Goal: Task Accomplishment & Management: Use online tool/utility

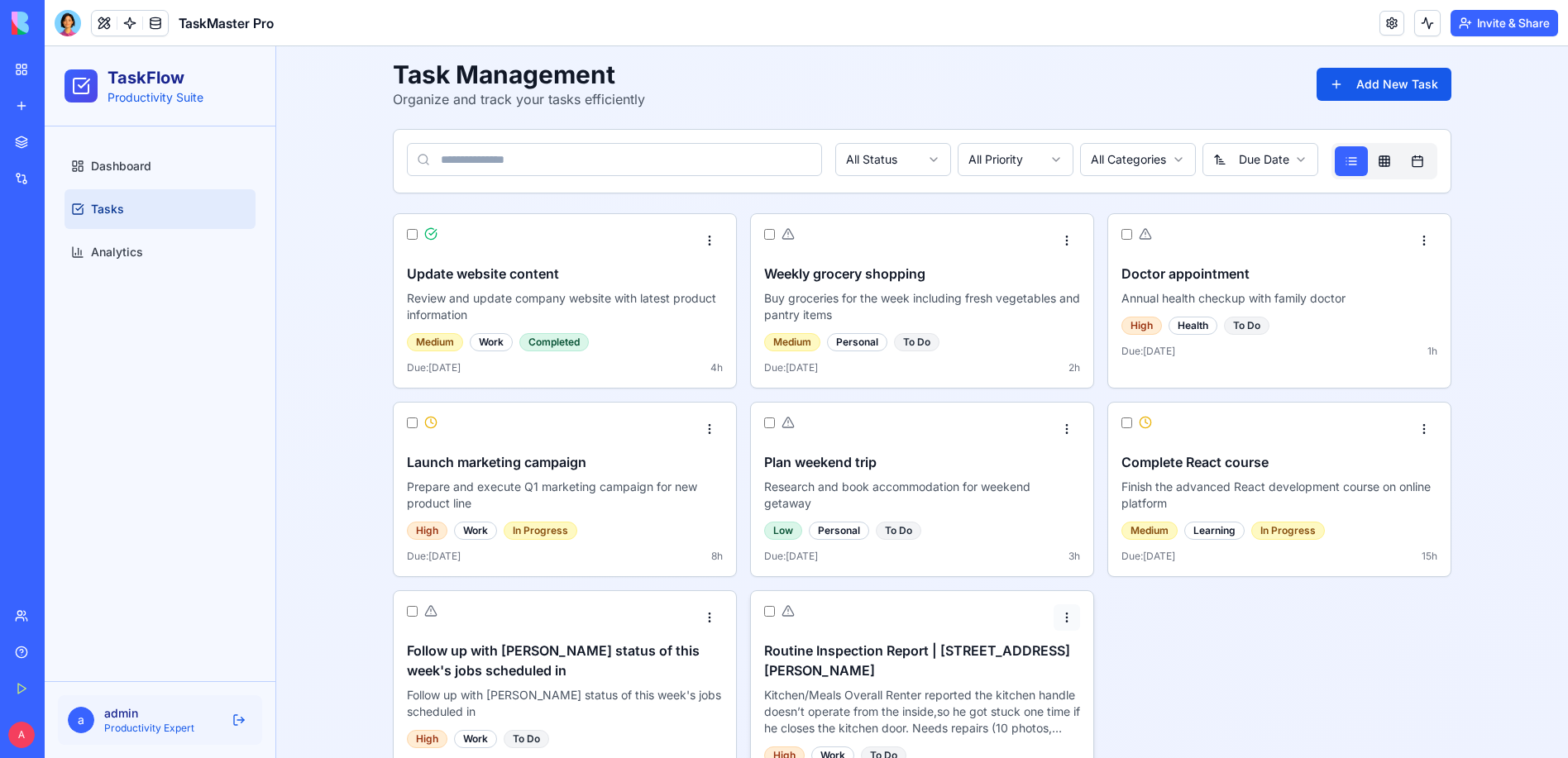
click at [1081, 611] on html "TaskFlow Productivity Suite Dashboard Tasks Analytics a admin Productivity Expe…" at bounding box center [806, 431] width 1523 height 769
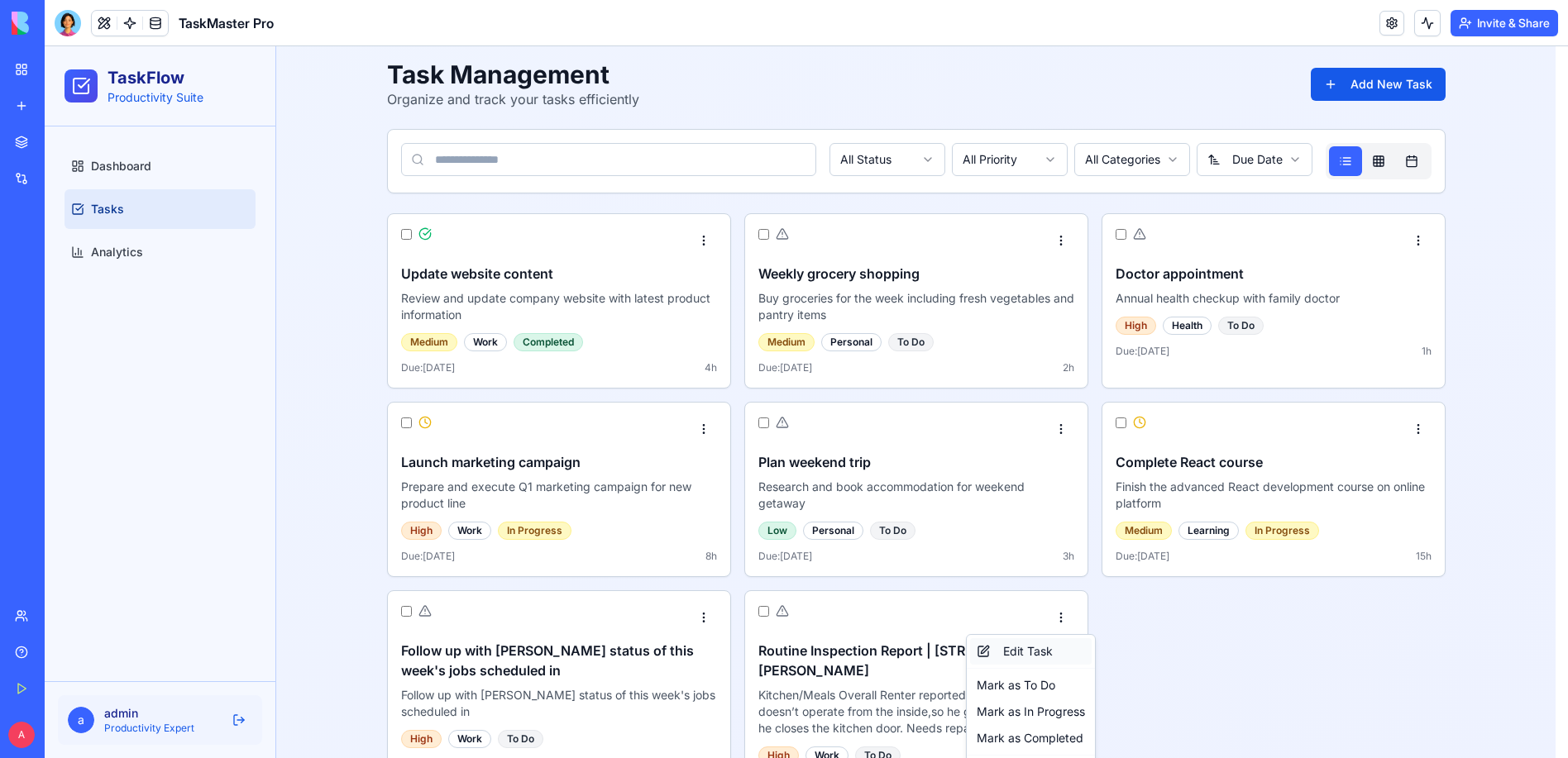
click at [1003, 652] on div "Edit Task" at bounding box center [1031, 652] width 122 height 27
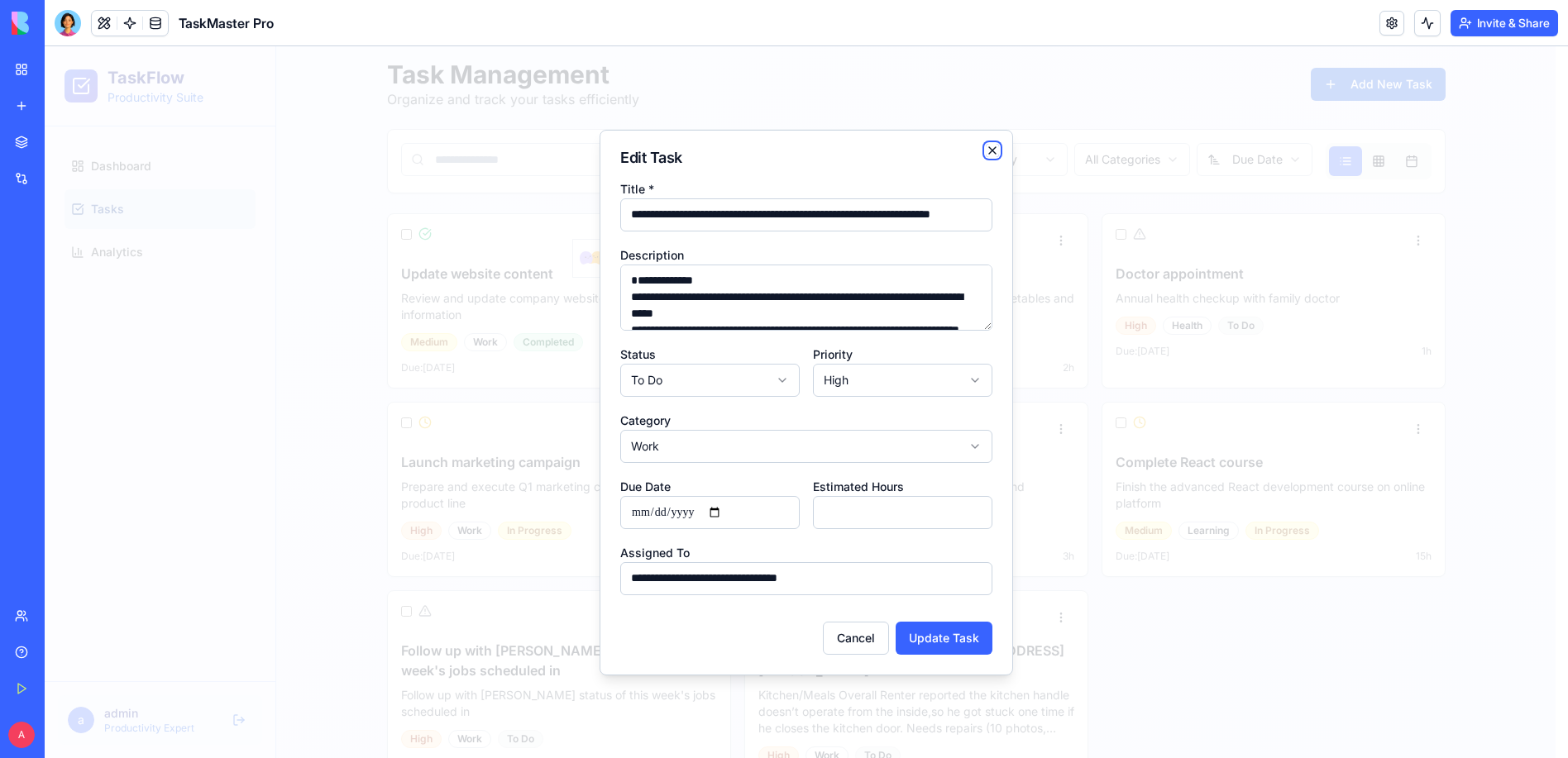
click at [1000, 157] on icon "button" at bounding box center [992, 150] width 13 height 13
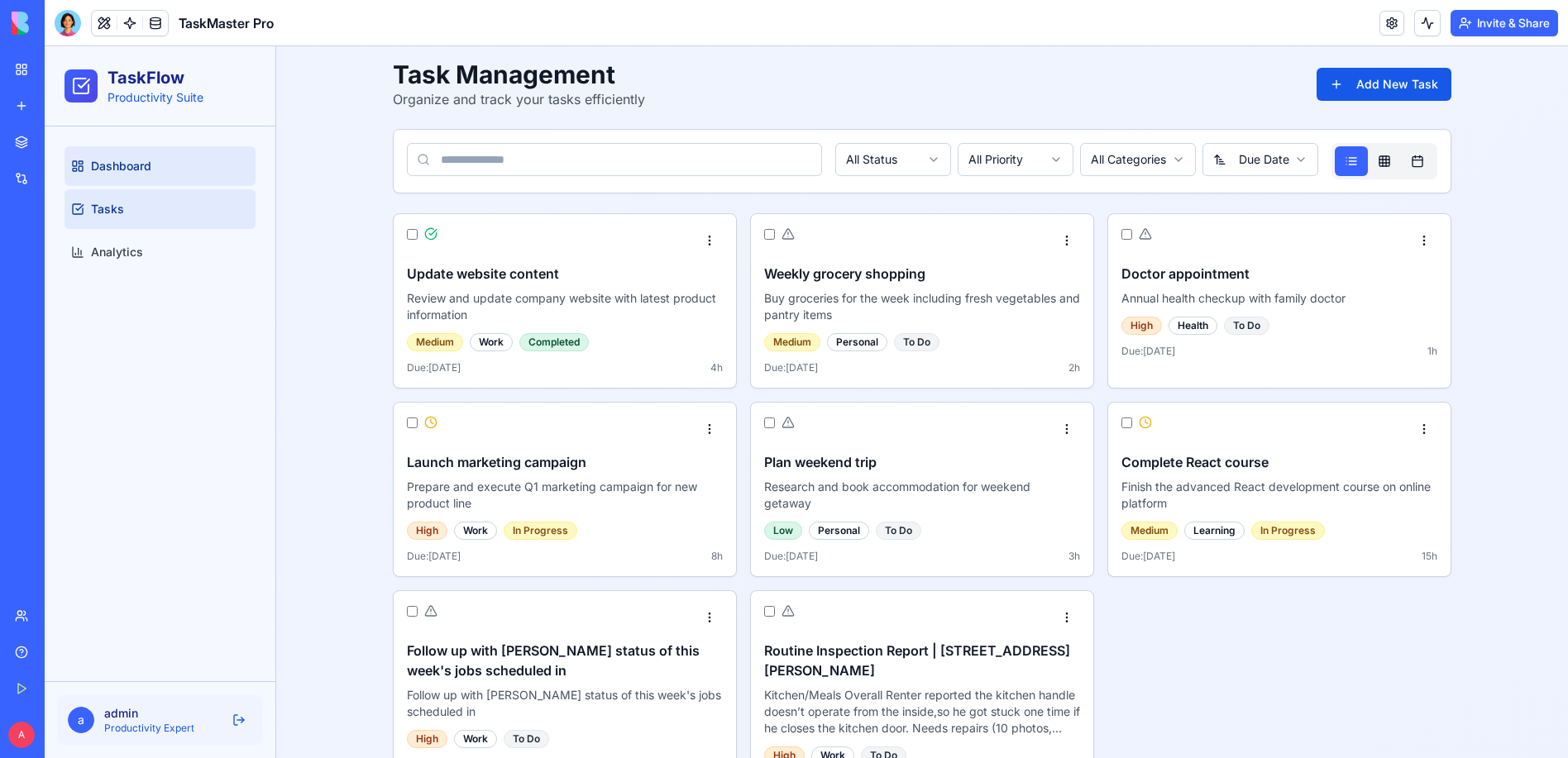
click at [102, 169] on span "Dashboard" at bounding box center [121, 166] width 60 height 16
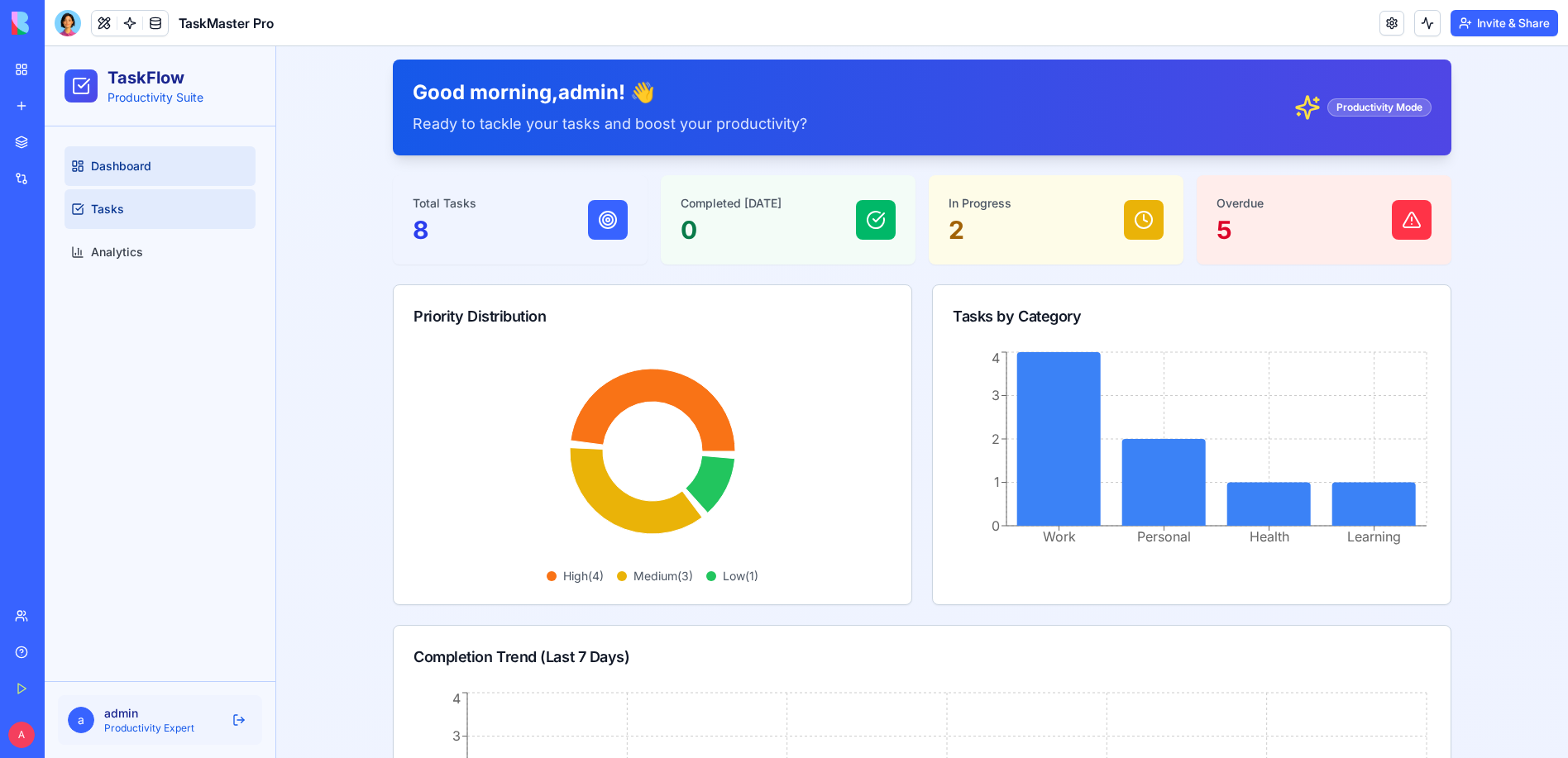
click at [118, 209] on span "Tasks" at bounding box center [107, 209] width 33 height 16
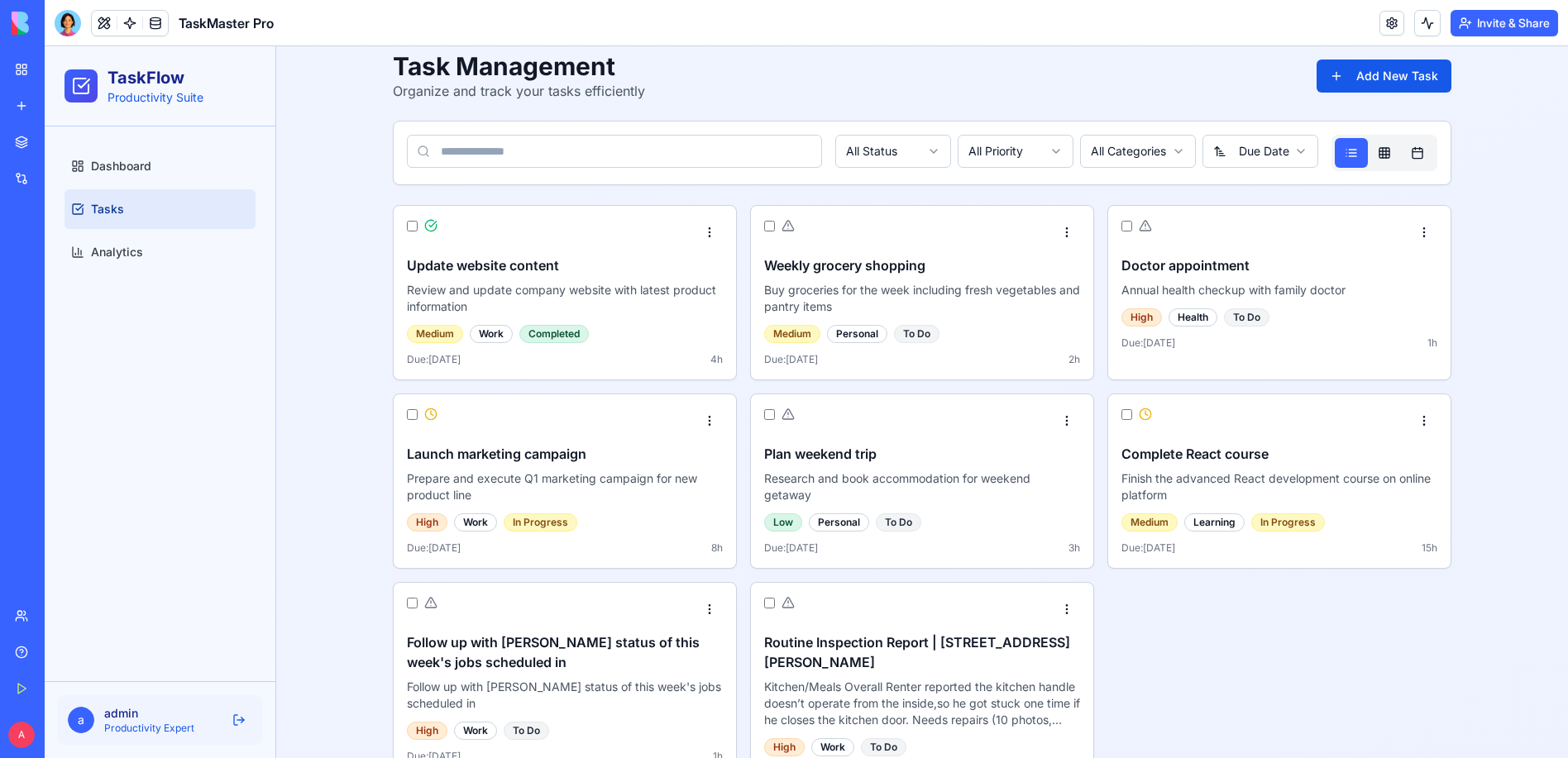
scroll to position [11, 0]
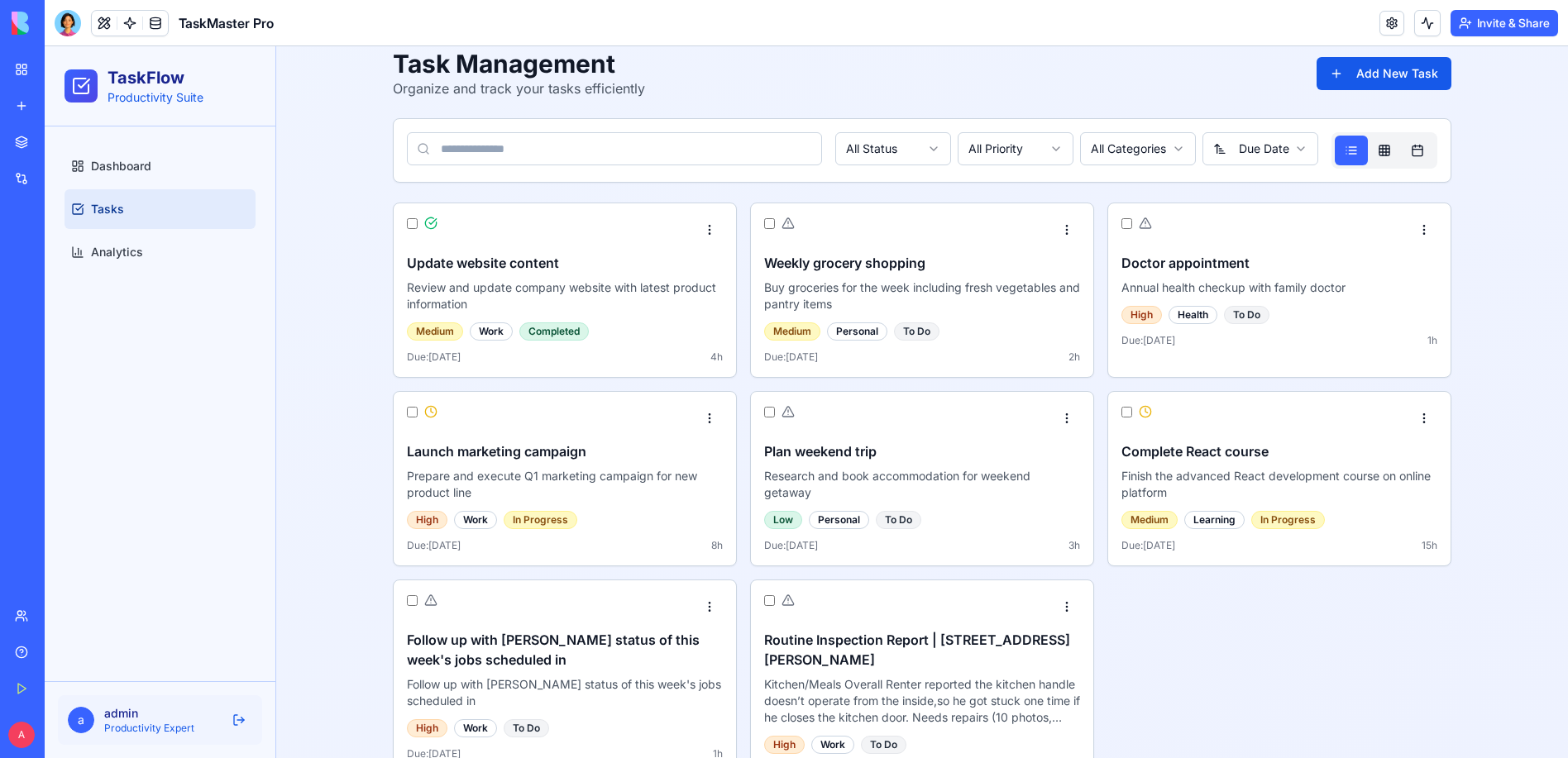
click at [161, 735] on p "Productivity Expert" at bounding box center [160, 728] width 112 height 13
click at [240, 733] on button at bounding box center [239, 720] width 27 height 27
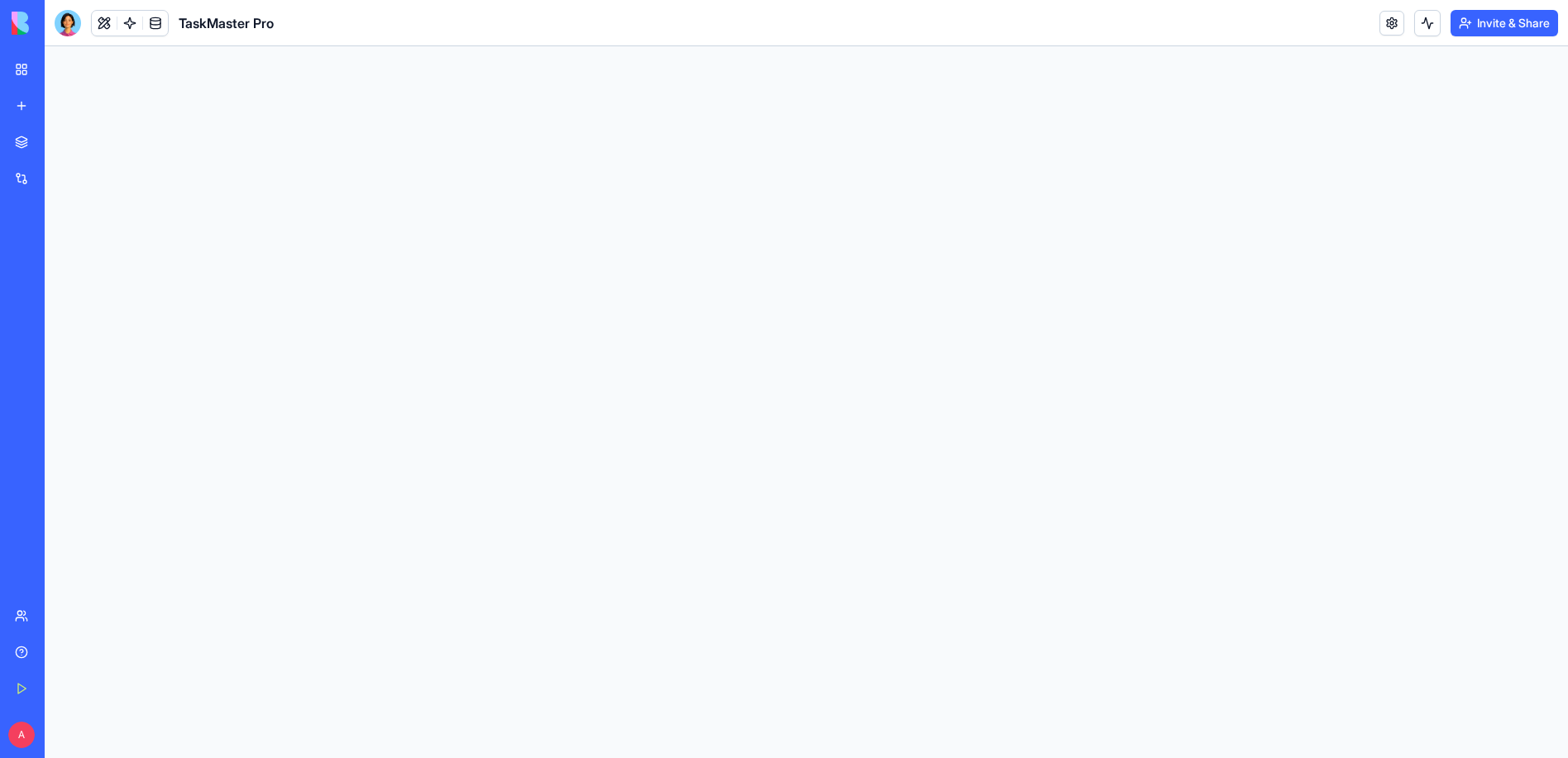
scroll to position [0, 0]
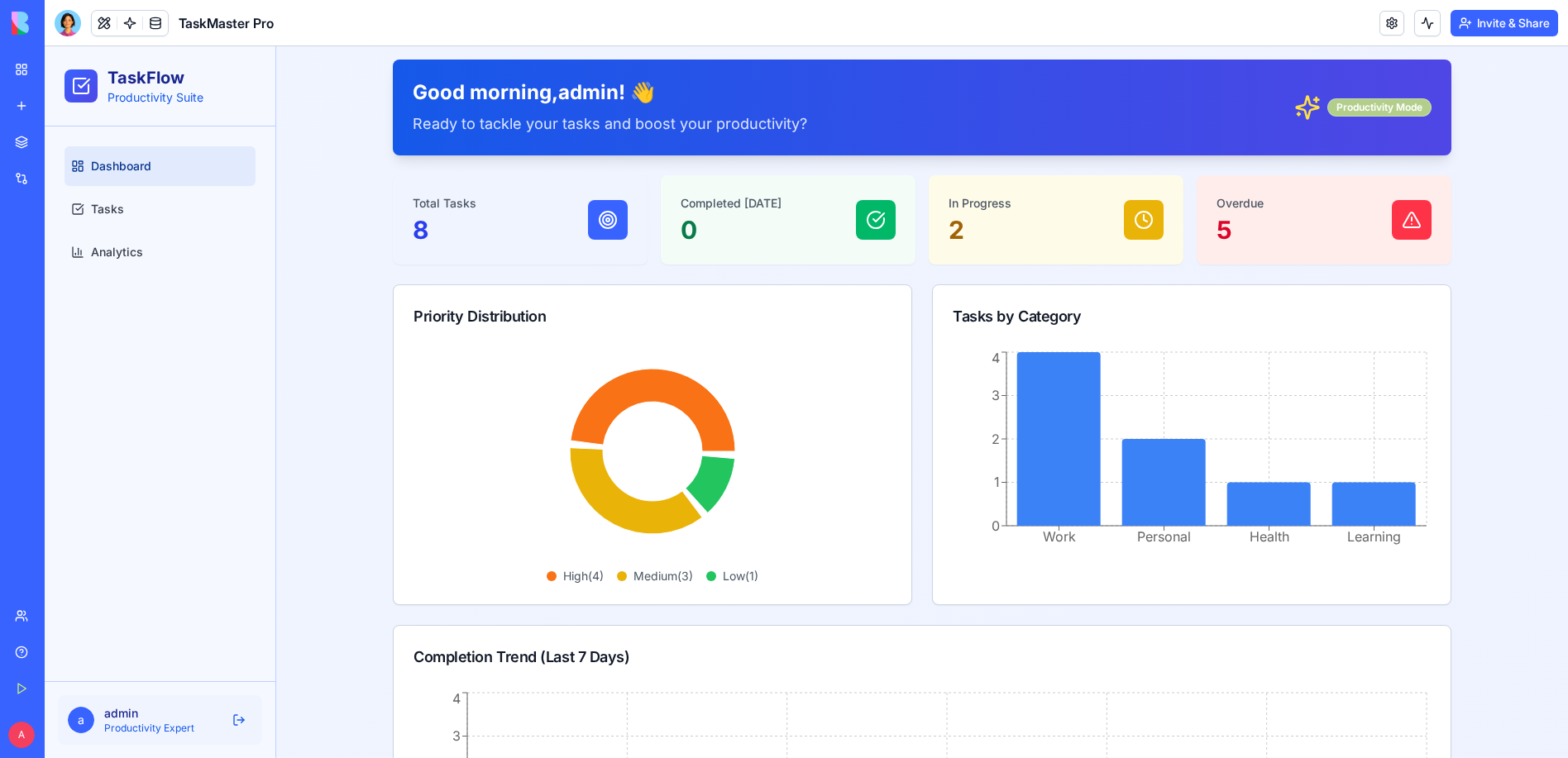
click at [1395, 104] on div "Productivity Mode" at bounding box center [1379, 107] width 104 height 18
click at [74, 733] on span "a" at bounding box center [81, 720] width 27 height 27
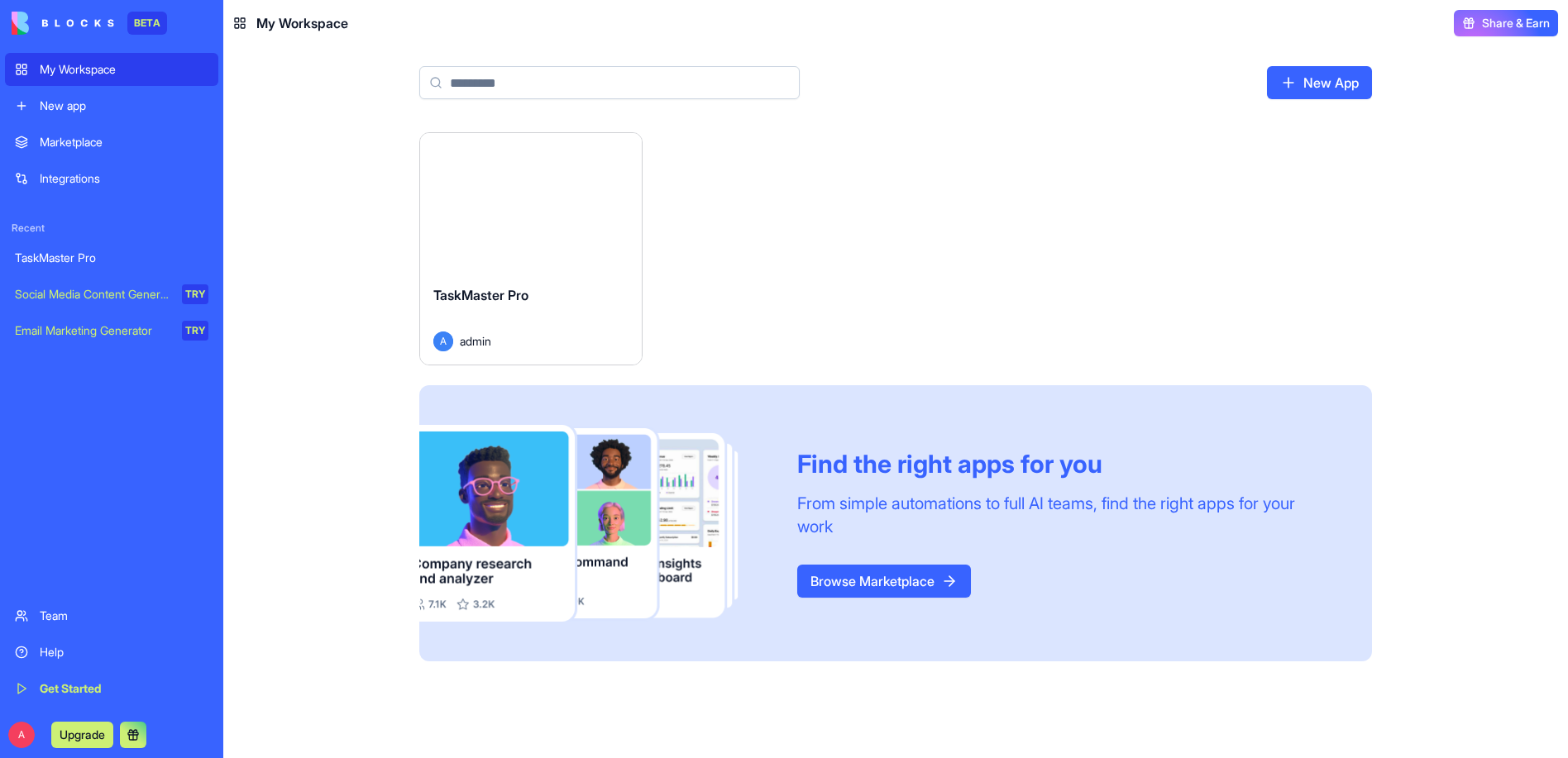
click at [419, 66] on input at bounding box center [609, 82] width 380 height 33
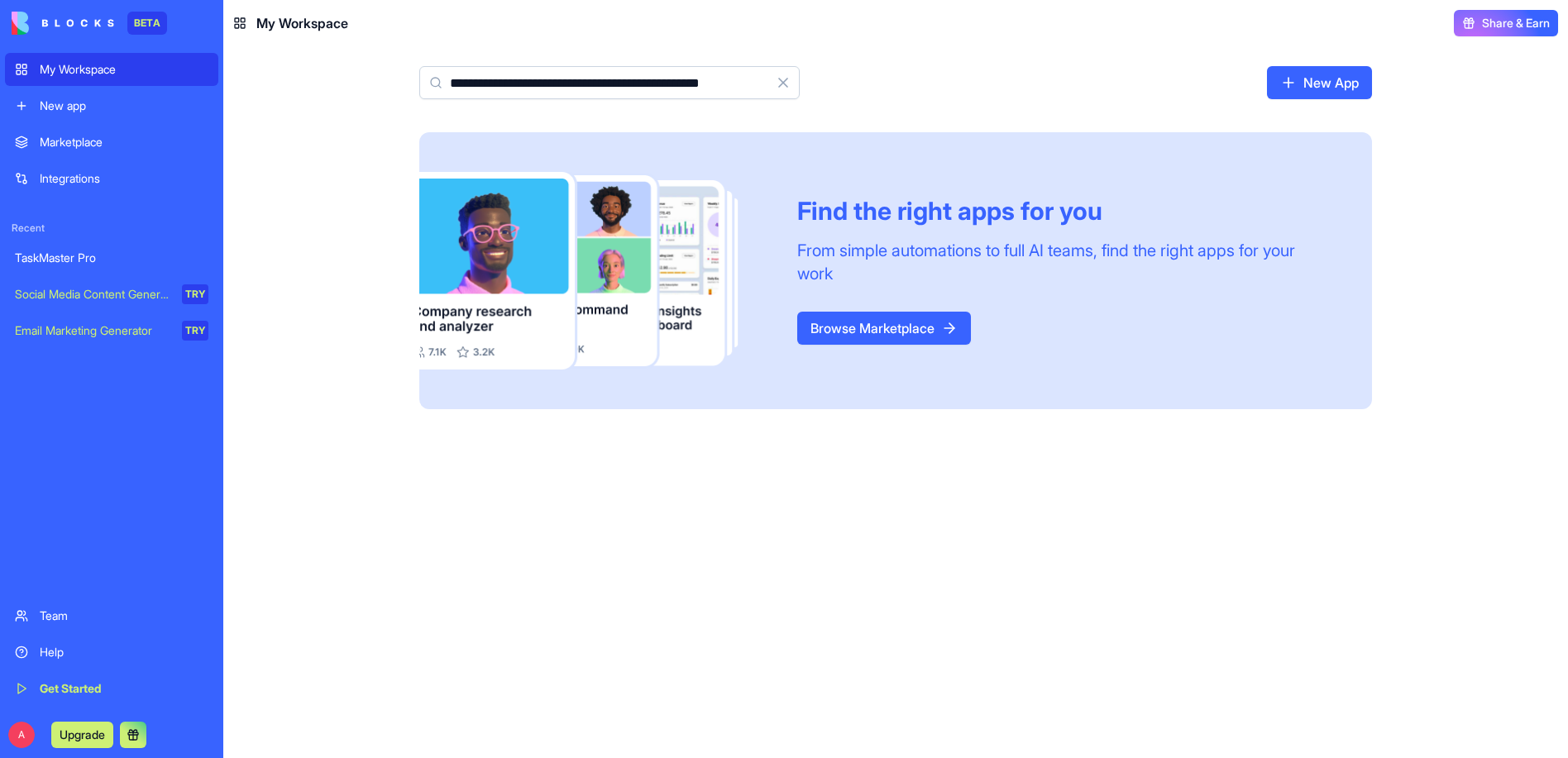
type input "**********"
click at [429, 76] on icon at bounding box center [435, 82] width 13 height 13
drag, startPoint x: 338, startPoint y: 33, endPoint x: 439, endPoint y: 35, distance: 101.0
click at [421, 66] on input "**********" at bounding box center [609, 82] width 380 height 33
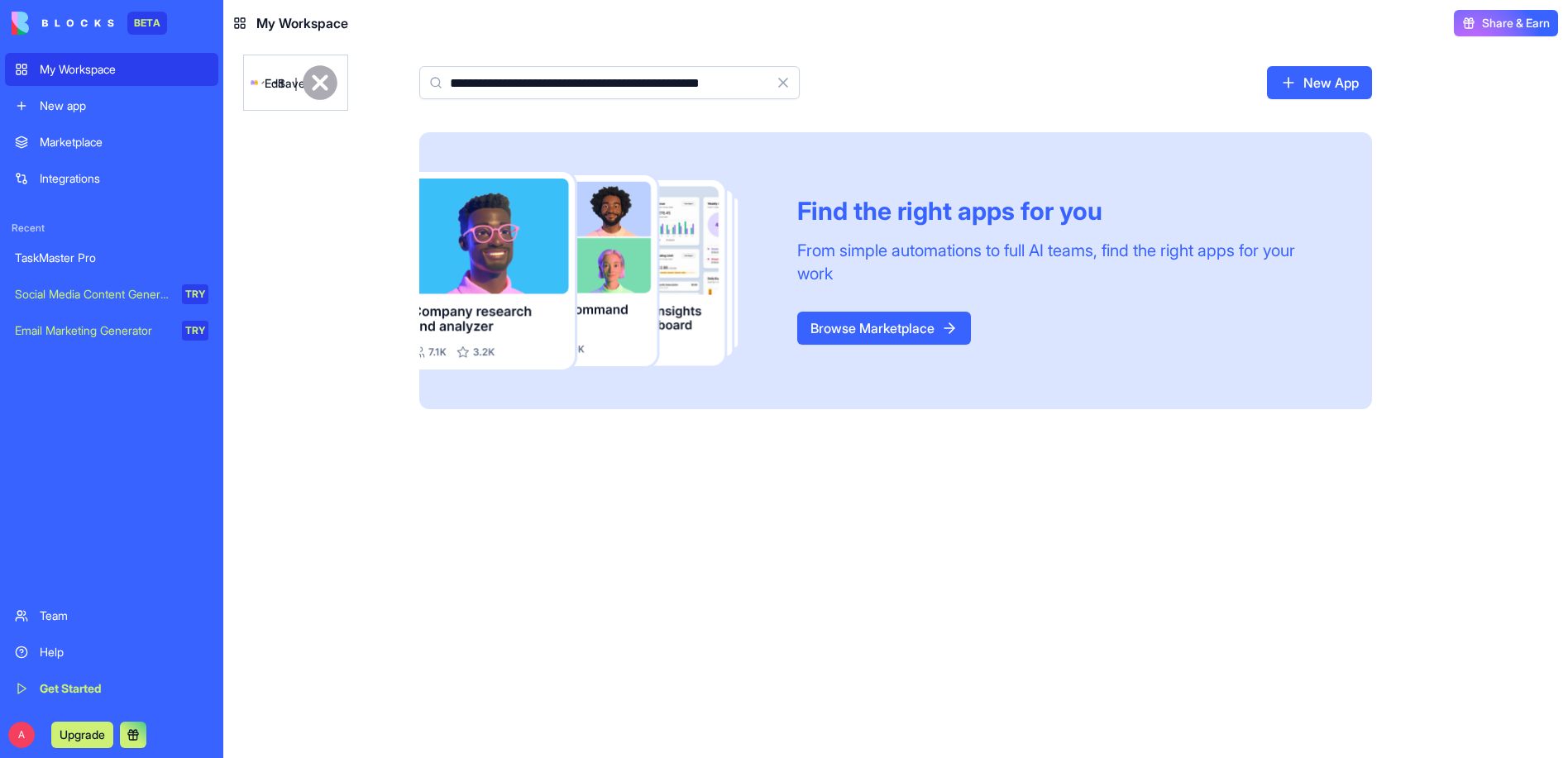
click at [623, 66] on input "**********" at bounding box center [609, 82] width 380 height 33
click at [652, 66] on input "**********" at bounding box center [609, 82] width 380 height 33
click at [767, 66] on button "Clear" at bounding box center [783, 82] width 33 height 33
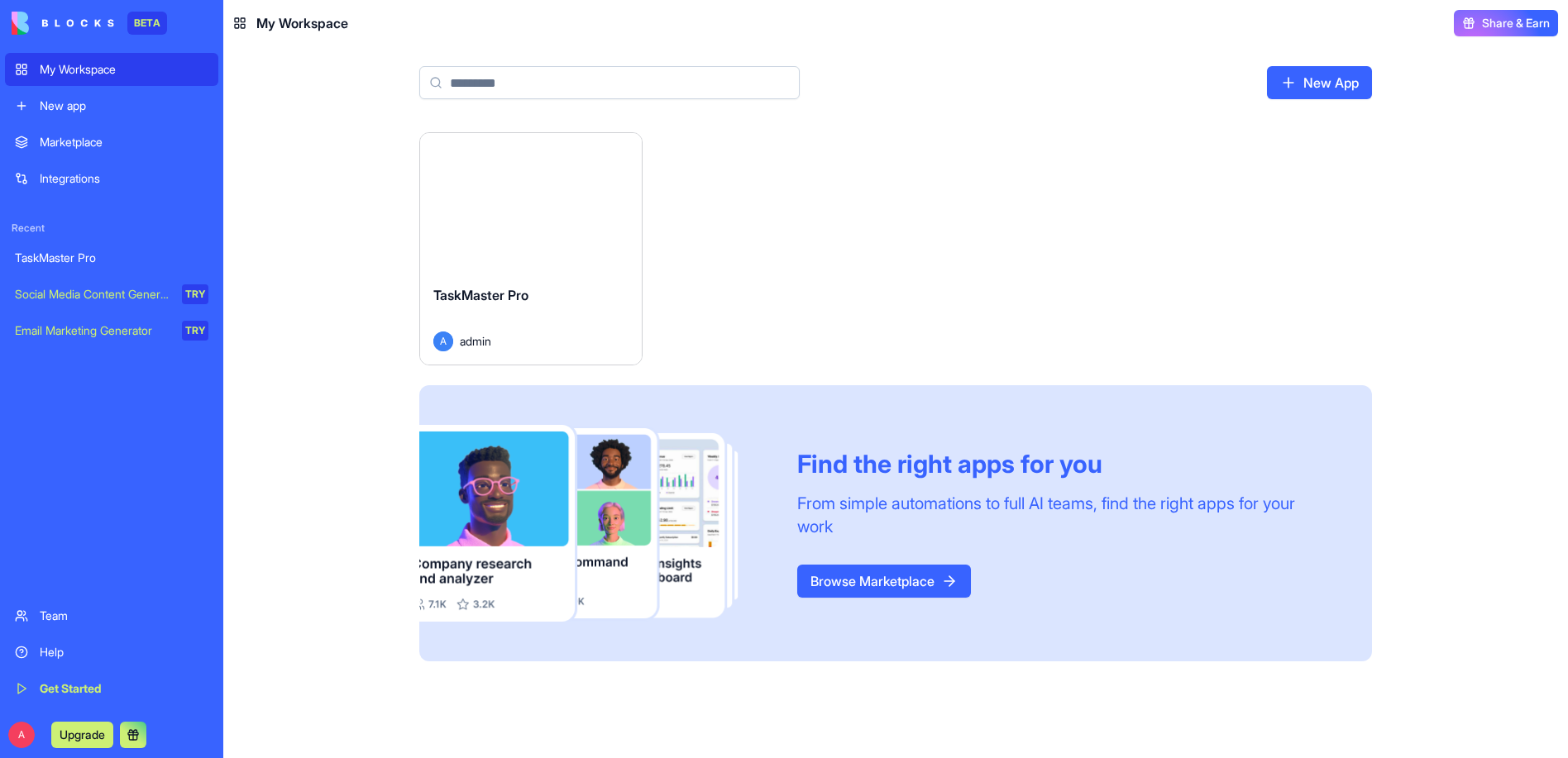
click at [798, 565] on link "Browse Marketplace" at bounding box center [884, 581] width 173 height 33
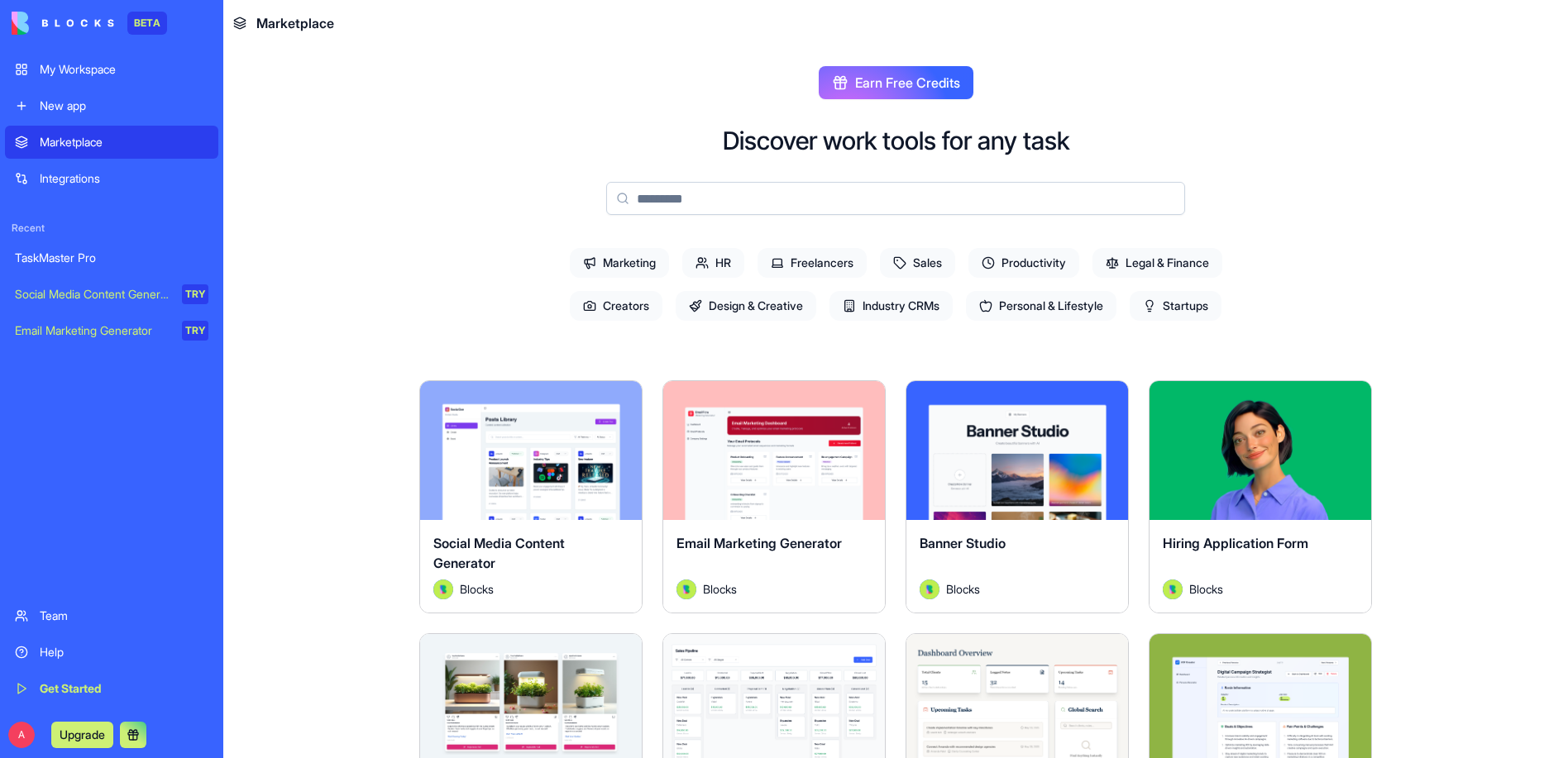
drag, startPoint x: 901, startPoint y: 211, endPoint x: 866, endPoint y: 214, distance: 35.1
click at [982, 258] on circle at bounding box center [988, 263] width 11 height 11
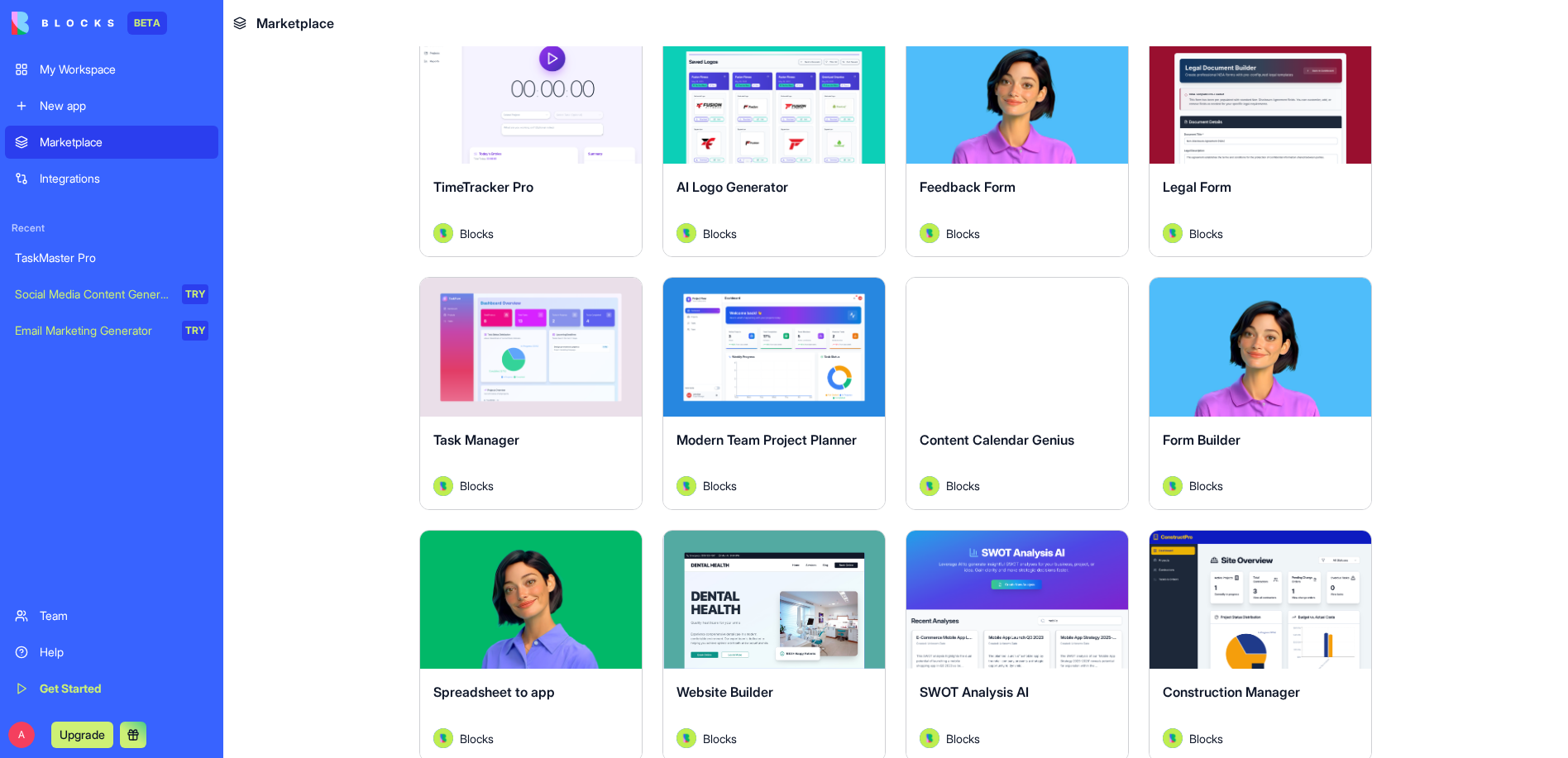
scroll to position [608, 0]
click at [422, 319] on div "Explore" at bounding box center [531, 349] width 222 height 139
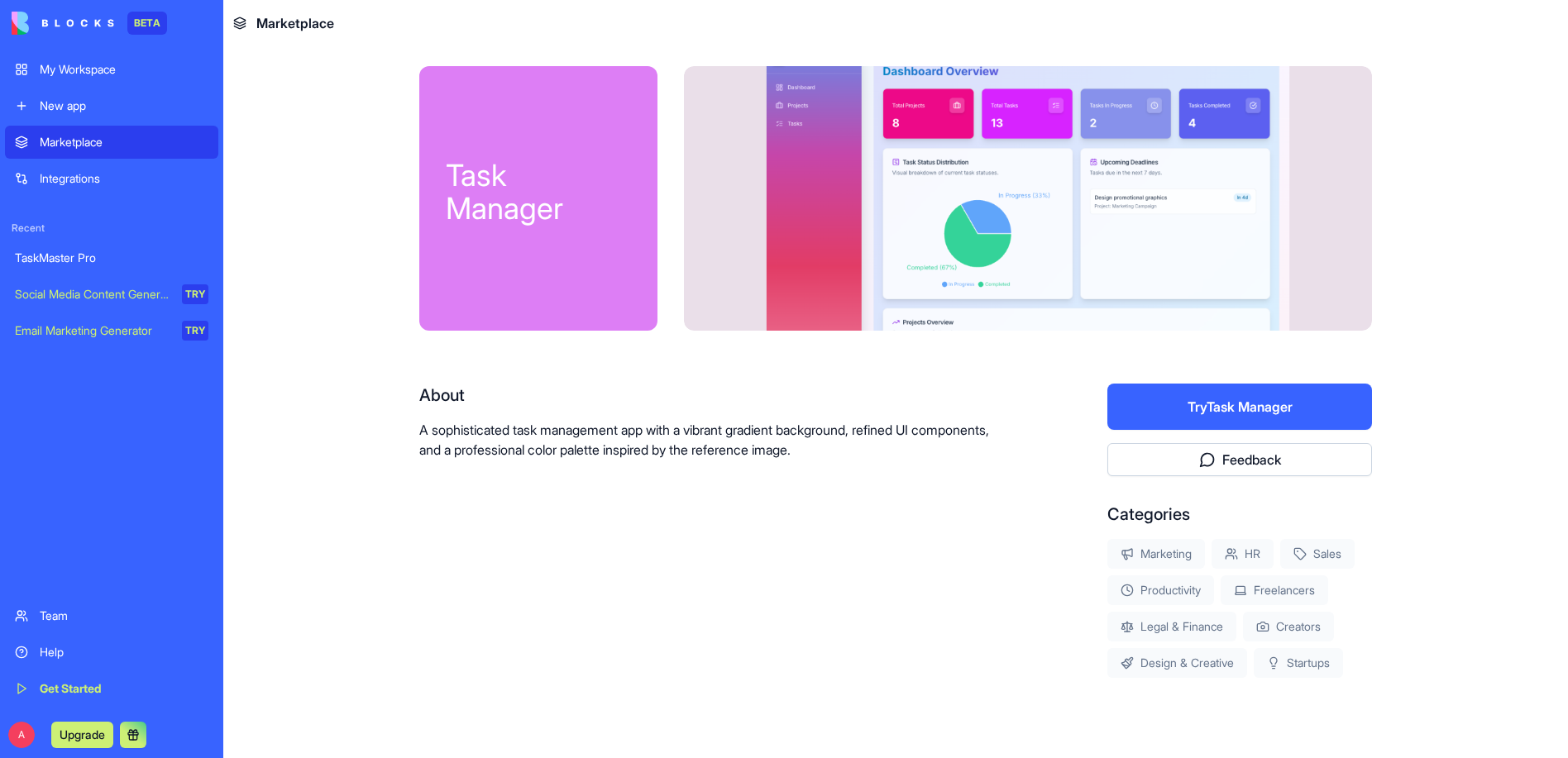
click at [1108, 430] on button "Try Task Manager" at bounding box center [1240, 407] width 264 height 46
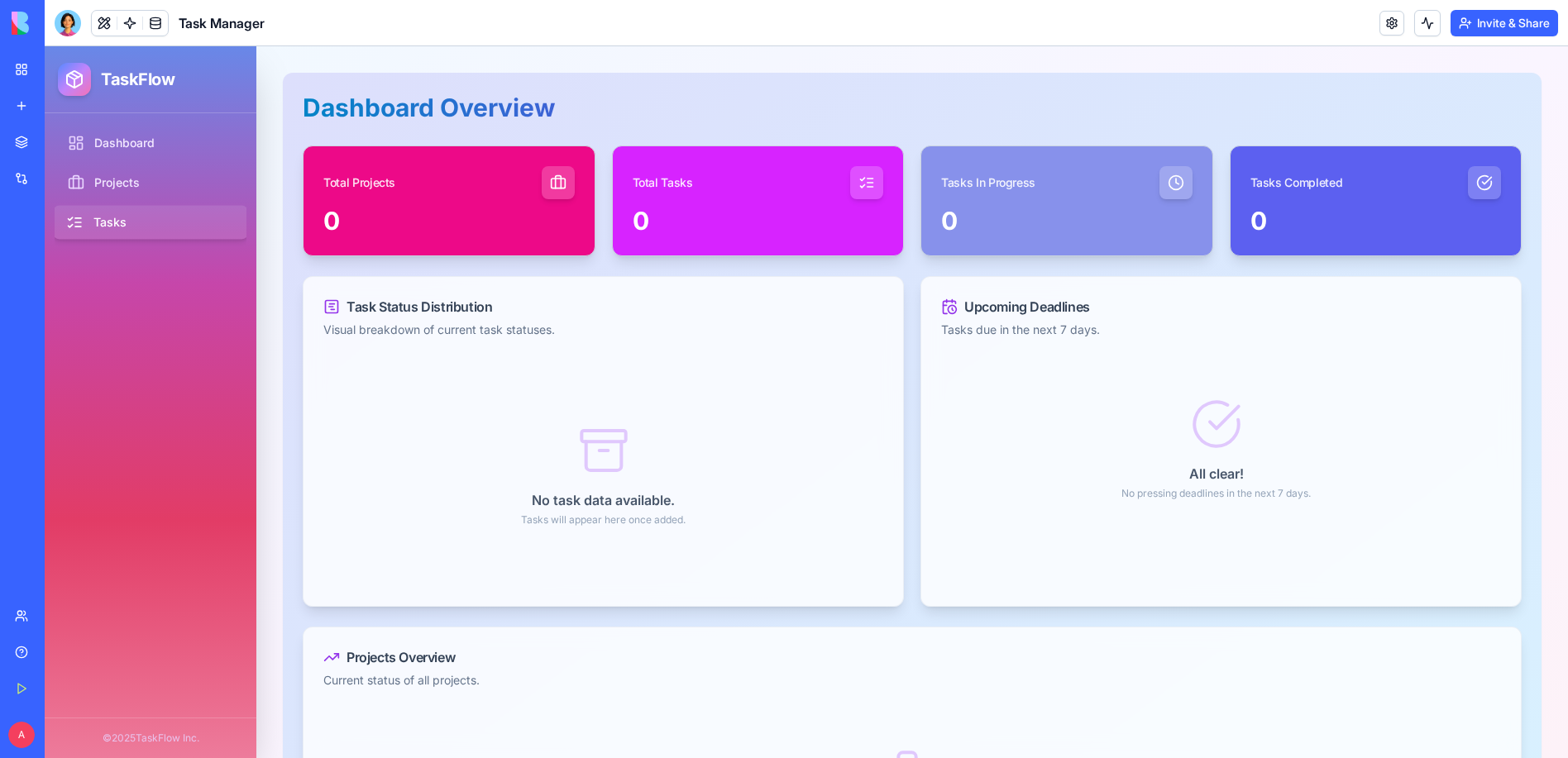
click at [98, 216] on link "Tasks" at bounding box center [151, 222] width 196 height 33
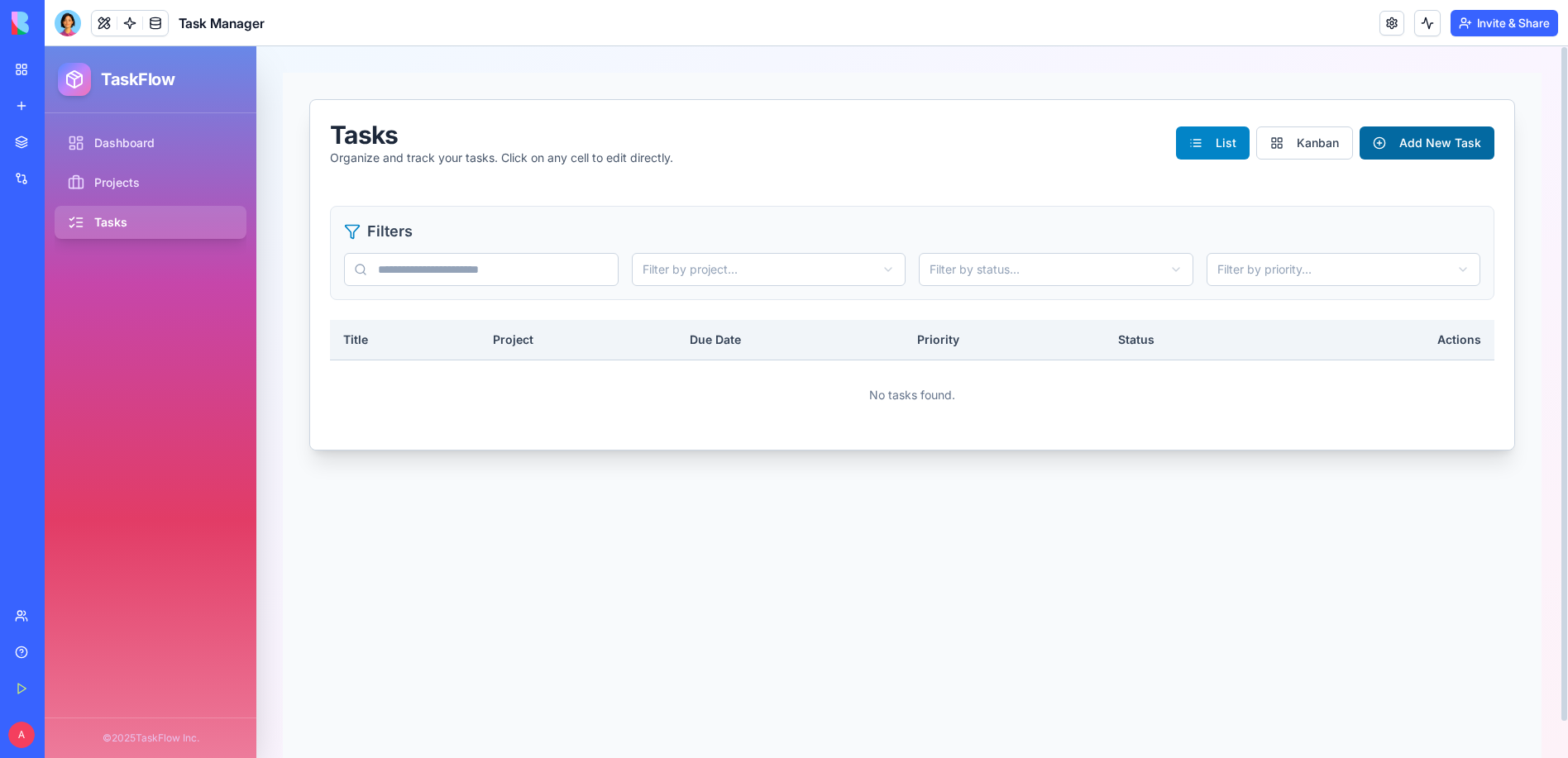
click at [1447, 154] on button "Add New Task" at bounding box center [1427, 143] width 135 height 33
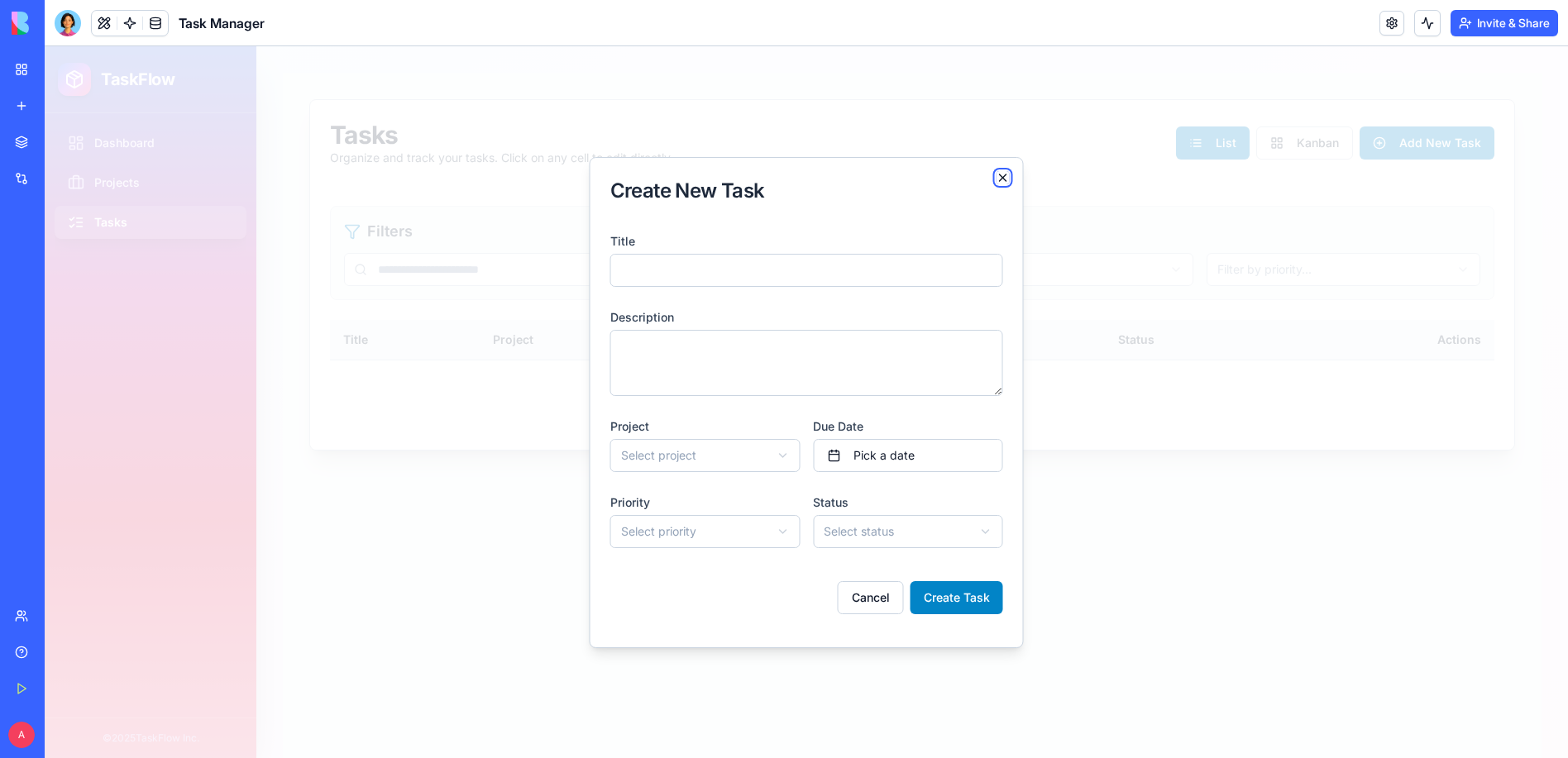
click at [1006, 181] on icon "button" at bounding box center [1004, 178] width 7 height 7
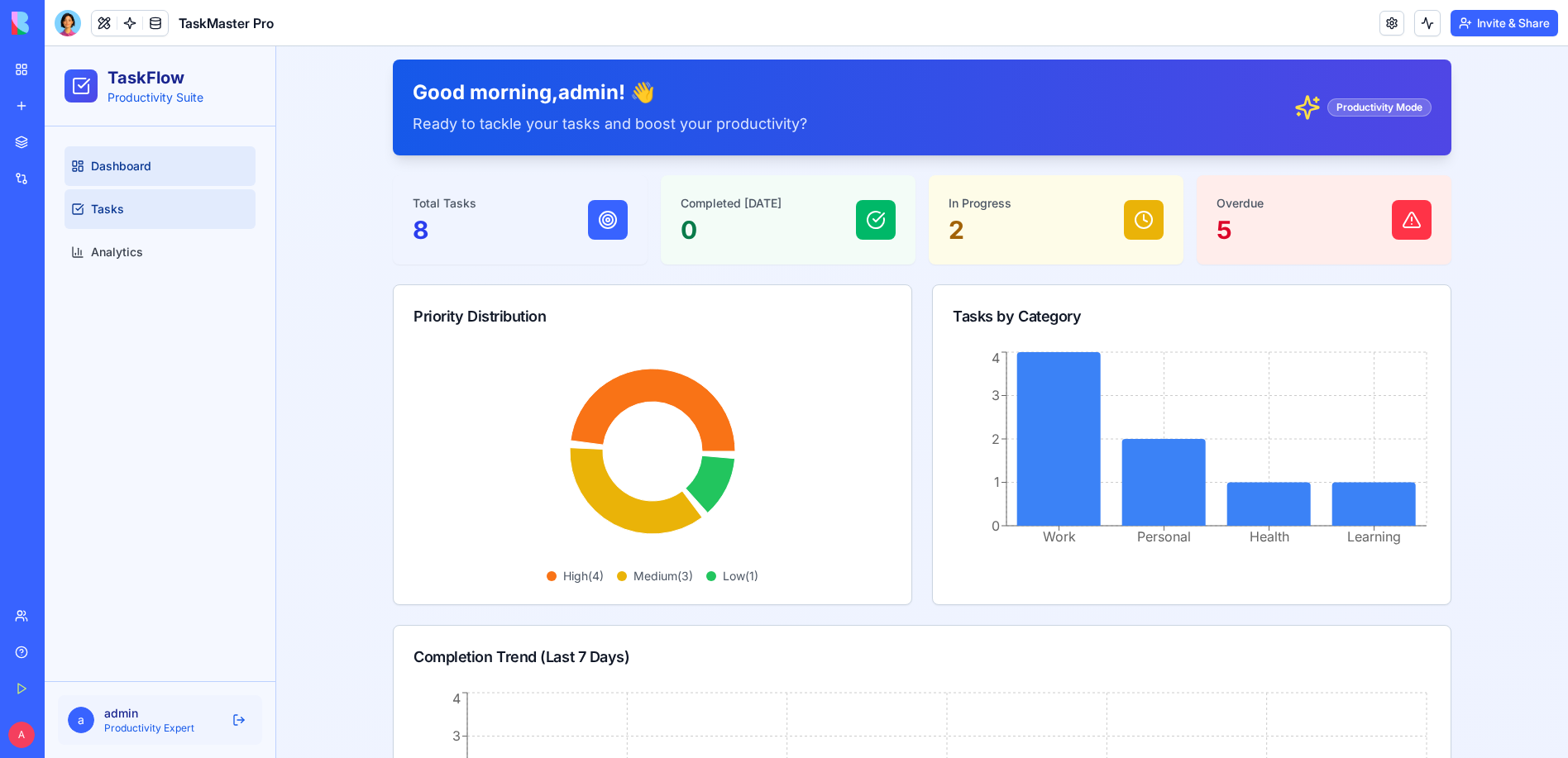
click at [116, 208] on span "Tasks" at bounding box center [107, 209] width 33 height 16
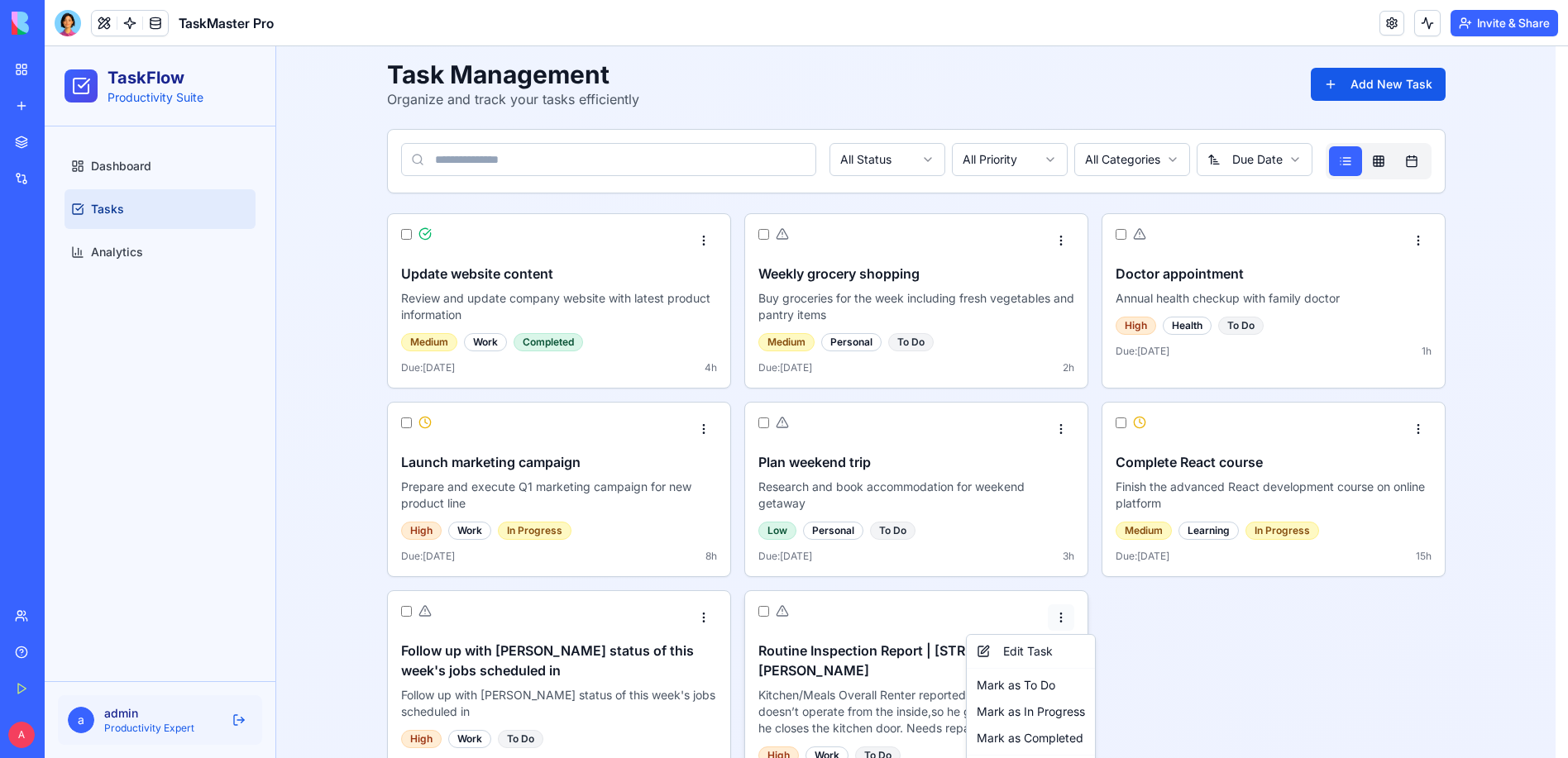
click at [1082, 613] on html "TaskFlow Productivity Suite Dashboard Tasks Analytics a admin Productivity Expe…" at bounding box center [806, 431] width 1523 height 769
click at [894, 689] on html "TaskFlow Productivity Suite Dashboard Tasks Analytics a admin Productivity Expe…" at bounding box center [806, 431] width 1523 height 769
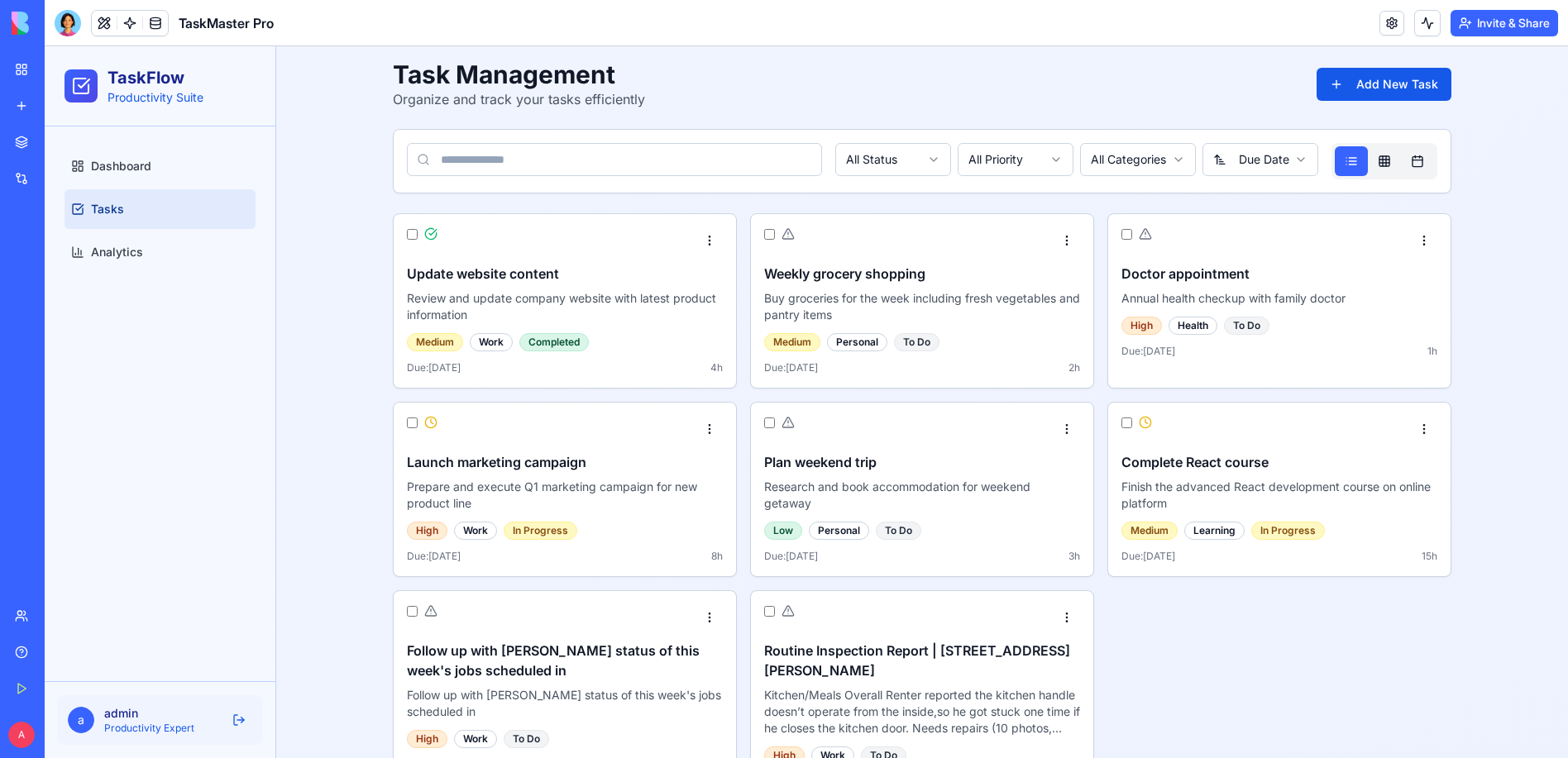
click at [1084, 610] on html "TaskFlow Productivity Suite Dashboard Tasks Analytics a admin Productivity Expe…" at bounding box center [806, 431] width 1523 height 769
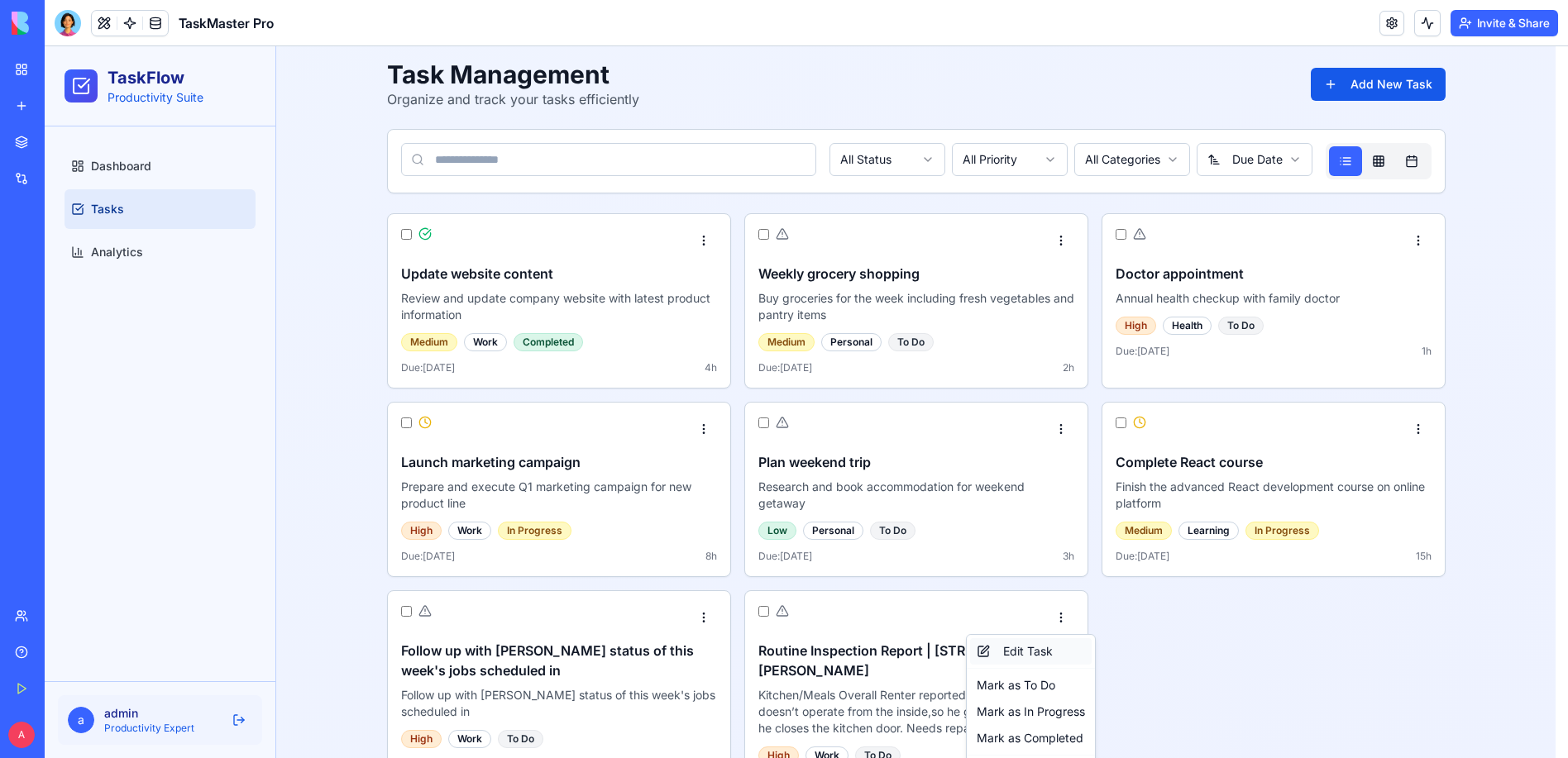
click at [1043, 652] on div "Edit Task" at bounding box center [1031, 652] width 122 height 27
